Goal: Information Seeking & Learning: Learn about a topic

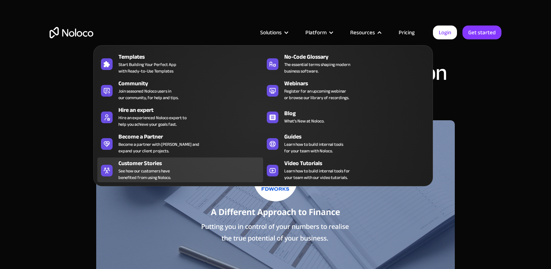
click at [163, 173] on span "See how our customers have benefited from using Noloco." at bounding box center [144, 174] width 52 height 13
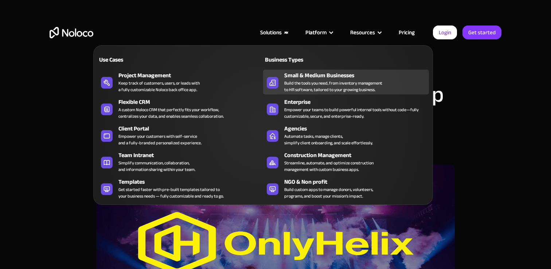
click at [296, 83] on div "Build the tools you need, from inventory management to HR software, tailored to…" at bounding box center [333, 86] width 98 height 13
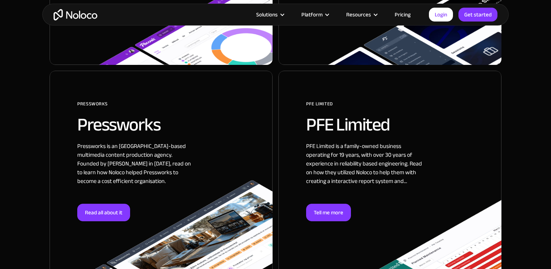
scroll to position [1139, 0]
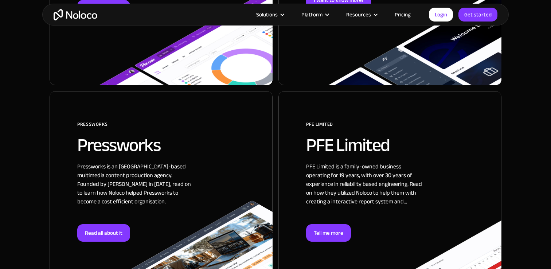
click at [316, 138] on div at bounding box center [389, 200] width 223 height 218
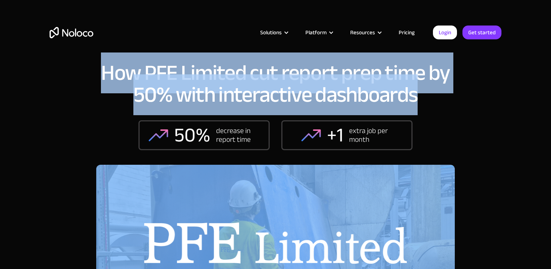
drag, startPoint x: 103, startPoint y: 75, endPoint x: 429, endPoint y: 95, distance: 326.7
click at [429, 95] on h1 "How PFE Limited cut report prep time by 50% with interactive dashboards" at bounding box center [275, 84] width 359 height 44
copy h1 "How PFE Limited cut report prep time by 50% with interactive dashboards"
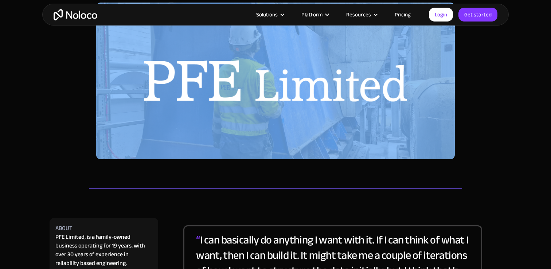
scroll to position [47, 0]
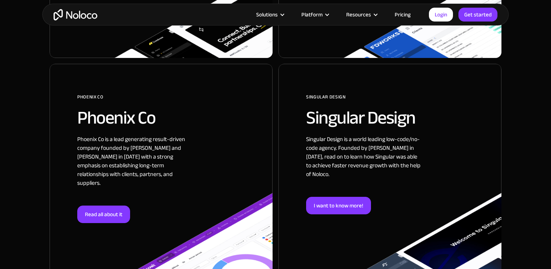
scroll to position [940, 0]
